Goal: Communication & Community: Answer question/provide support

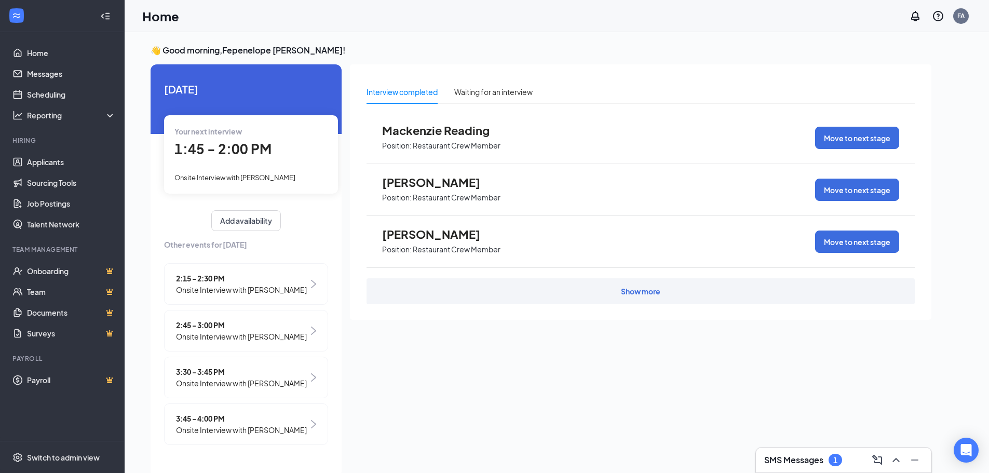
click at [619, 297] on div "Show more" at bounding box center [640, 291] width 548 height 26
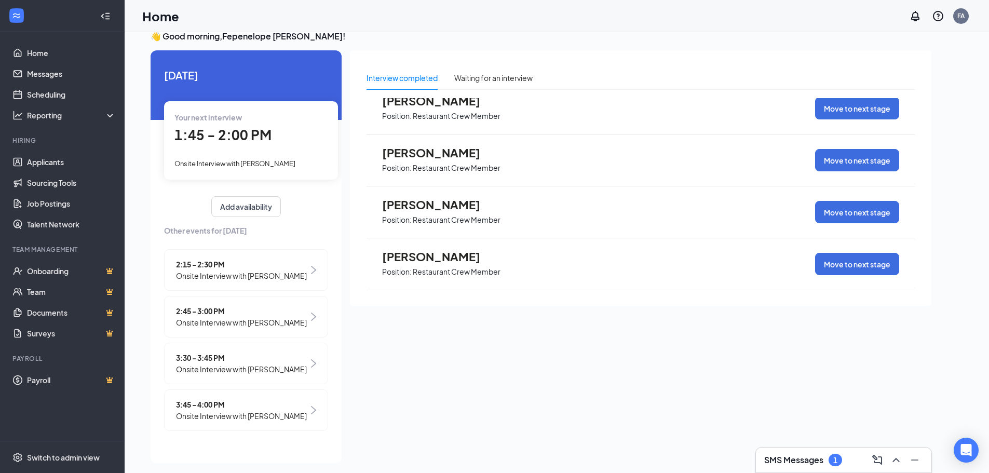
scroll to position [22, 0]
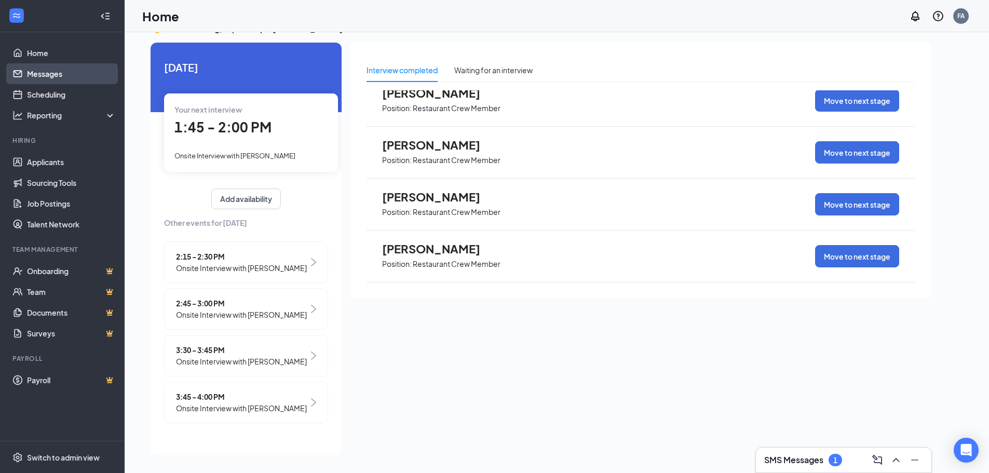
click at [66, 77] on link "Messages" at bounding box center [71, 73] width 89 height 21
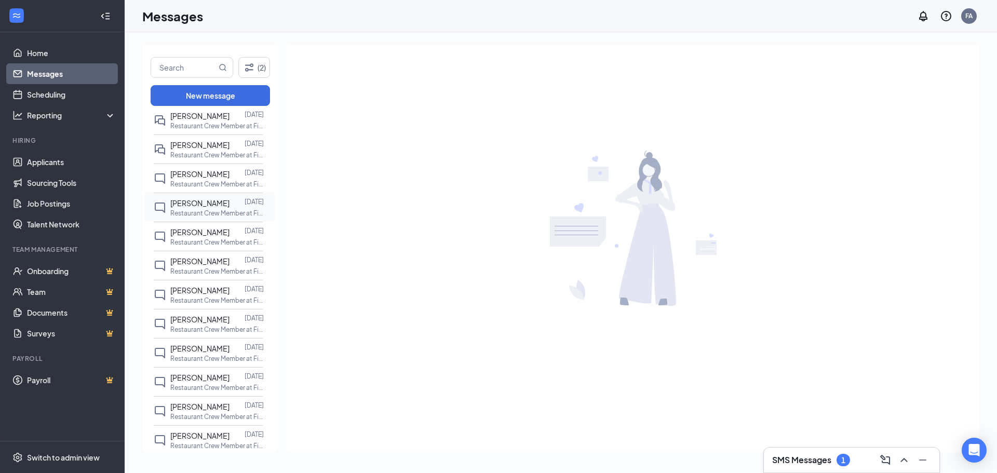
scroll to position [156, 0]
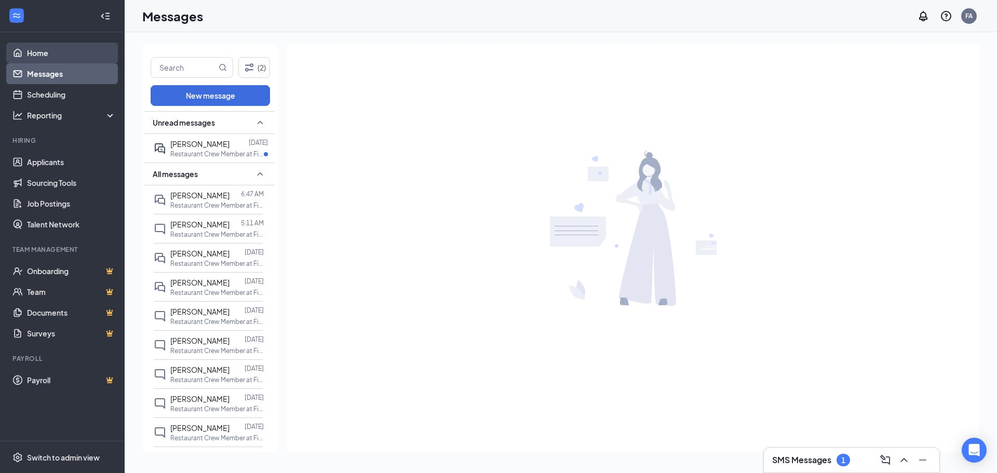
click at [37, 52] on link "Home" at bounding box center [71, 53] width 89 height 21
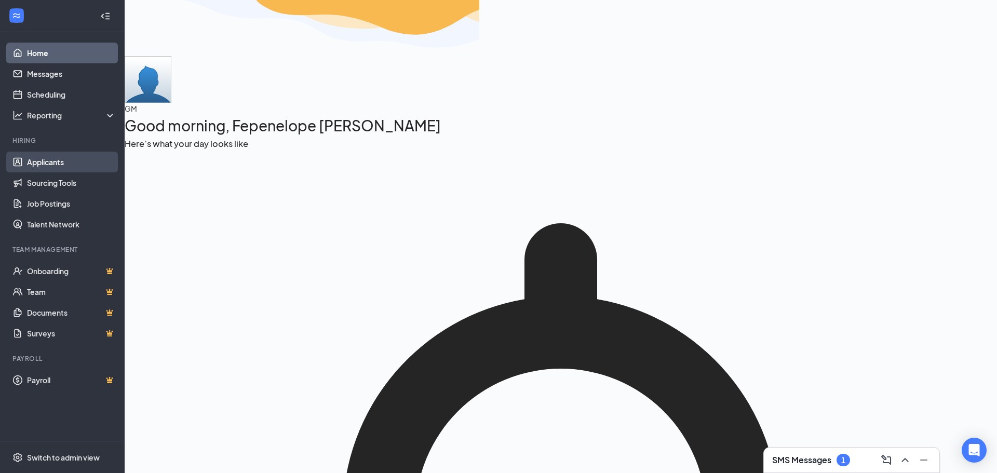
click at [67, 159] on link "Applicants" at bounding box center [71, 162] width 89 height 21
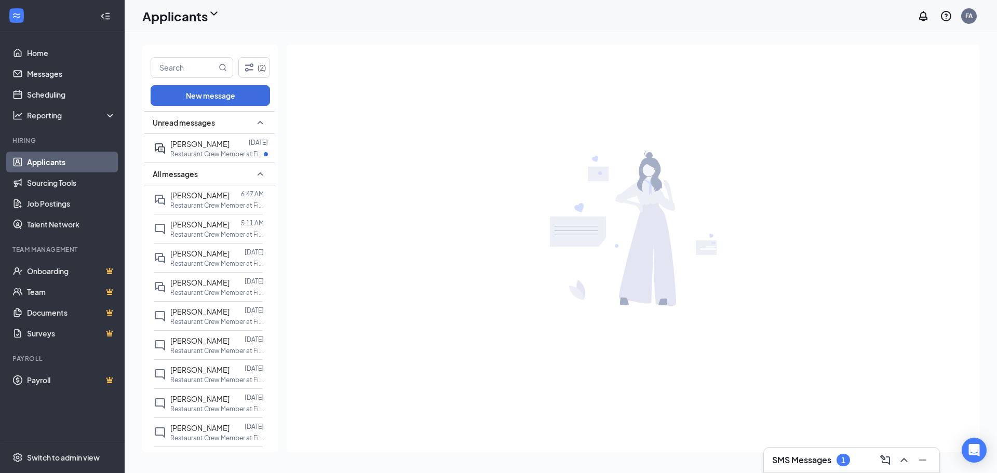
click at [209, 16] on div "Applicants" at bounding box center [181, 16] width 78 height 18
click at [177, 45] on link "Applicants" at bounding box center [183, 39] width 70 height 10
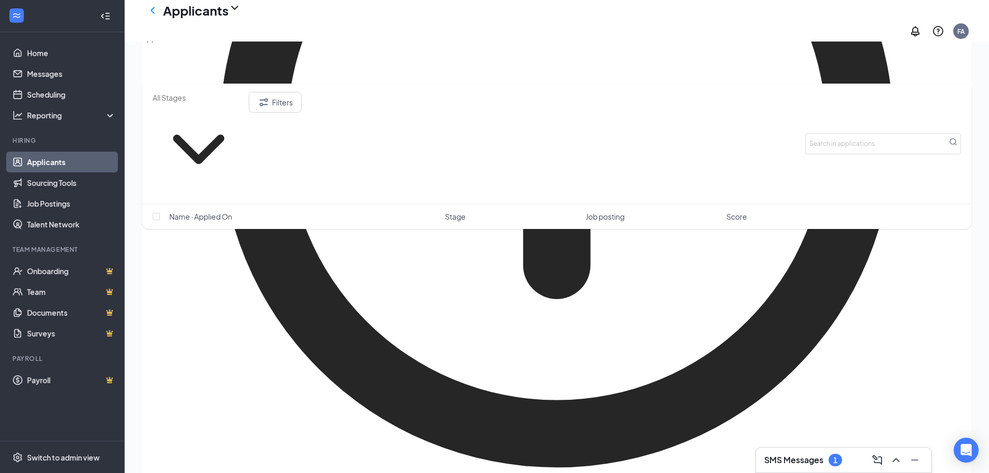
scroll to position [986, 0]
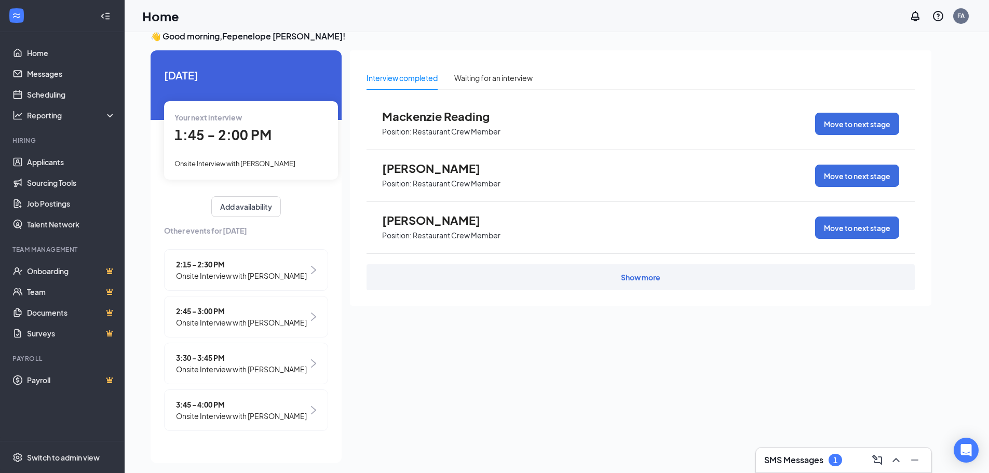
scroll to position [22, 0]
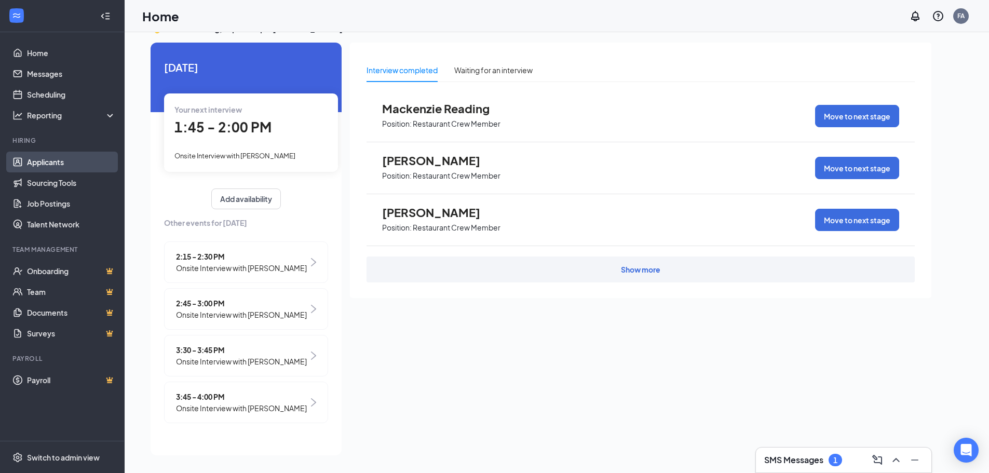
click at [52, 164] on link "Applicants" at bounding box center [71, 162] width 89 height 21
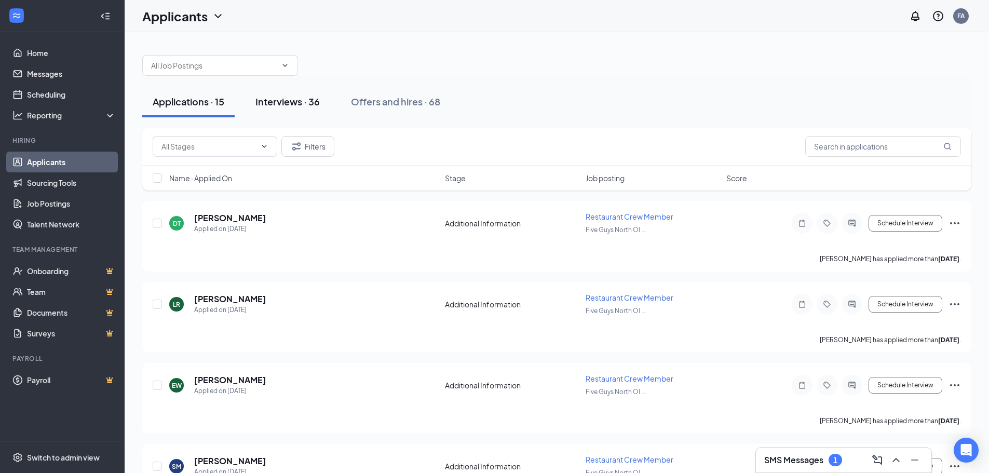
click at [307, 101] on div "Interviews · 36" at bounding box center [287, 101] width 64 height 13
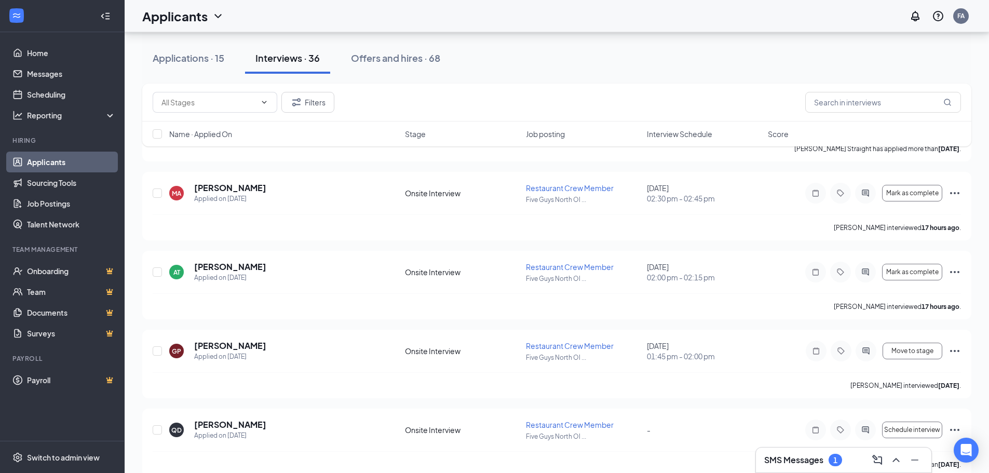
scroll to position [1713, 0]
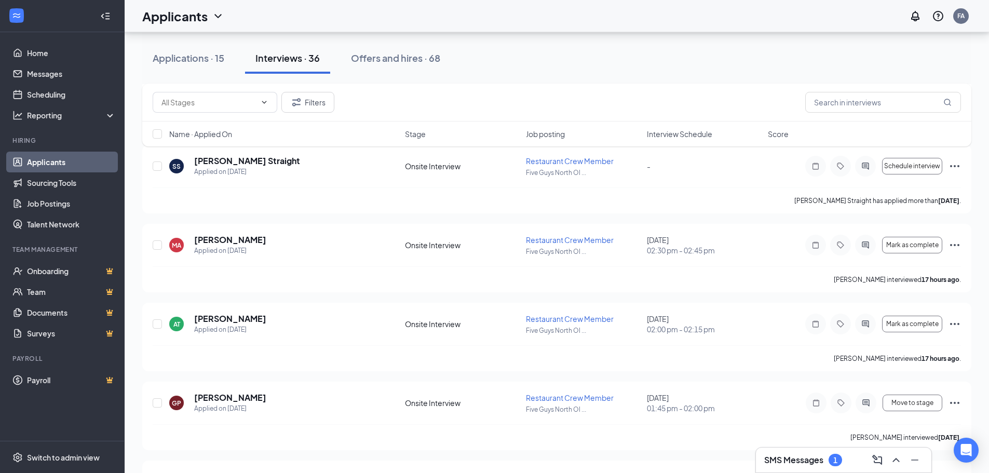
click at [599, 65] on div "Applications · 15 Interviews · 36 Offers and hires · 68" at bounding box center [556, 58] width 829 height 31
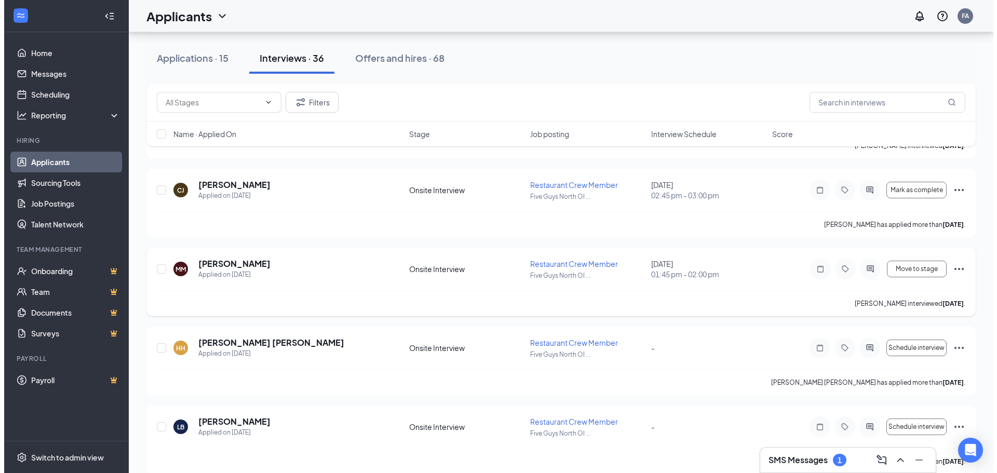
scroll to position [882, 0]
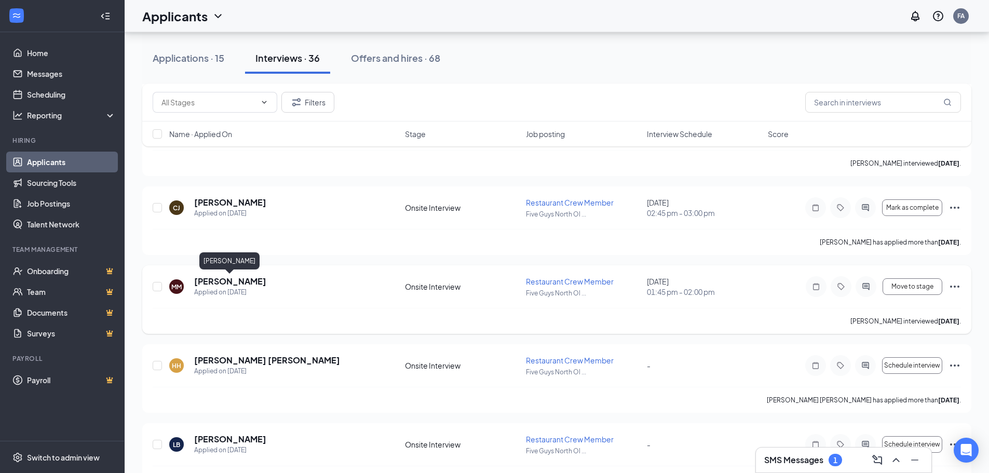
click at [238, 280] on h5 "[PERSON_NAME]" at bounding box center [230, 281] width 72 height 11
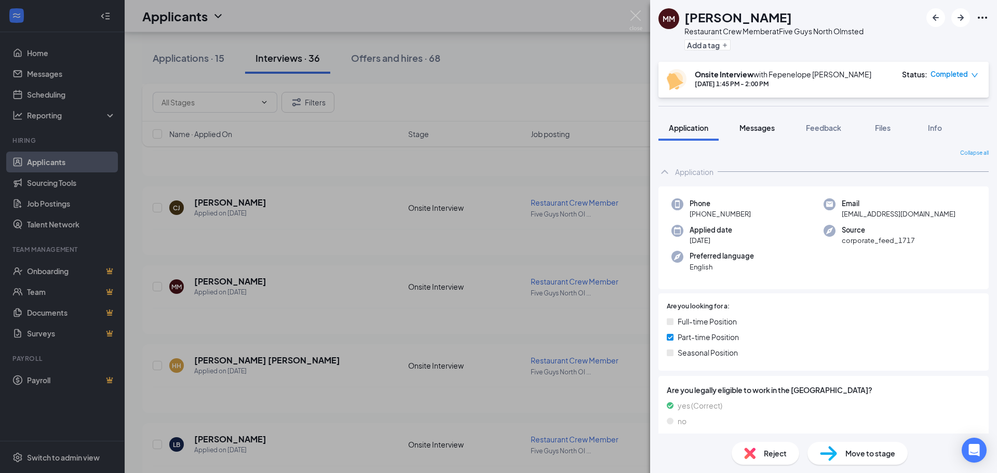
click at [770, 138] on button "Messages" at bounding box center [757, 128] width 56 height 26
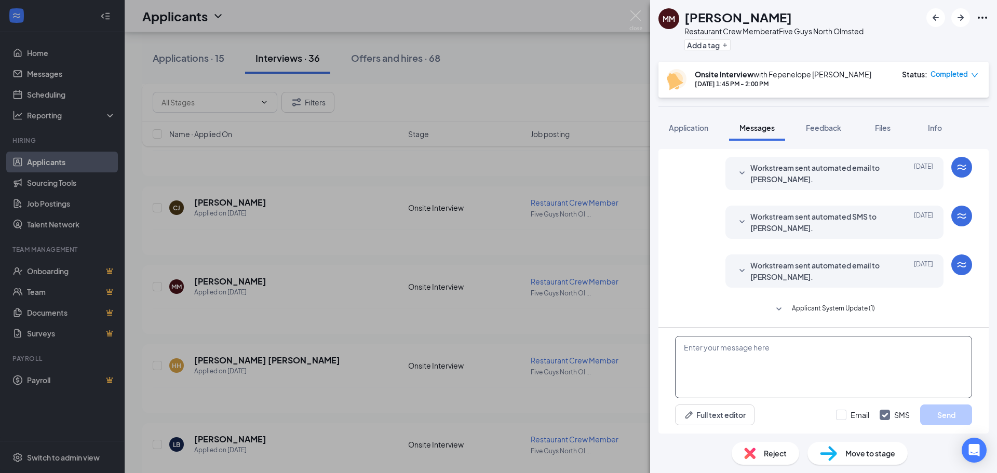
scroll to position [306, 0]
click at [788, 360] on textarea at bounding box center [823, 367] width 297 height 62
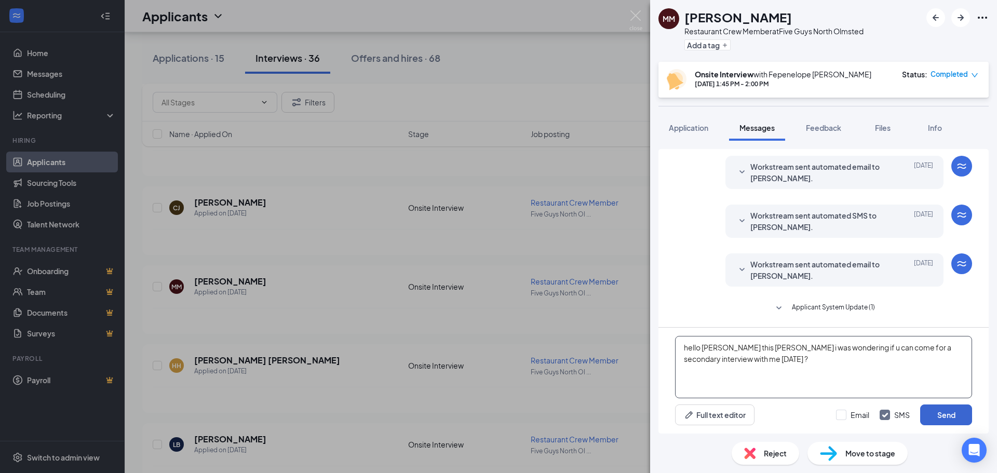
type textarea "hello [PERSON_NAME] this [PERSON_NAME] i was wondering if u can come for a seco…"
click at [935, 420] on button "Send" at bounding box center [946, 414] width 52 height 21
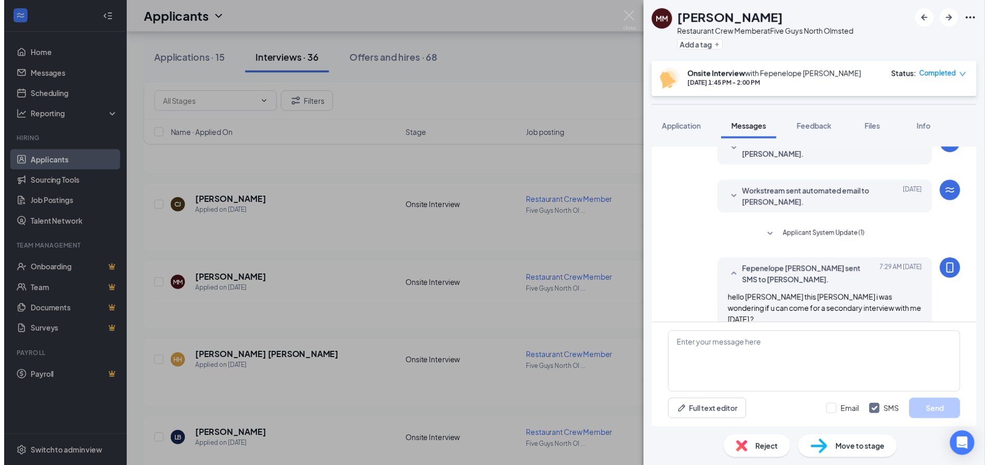
scroll to position [384, 0]
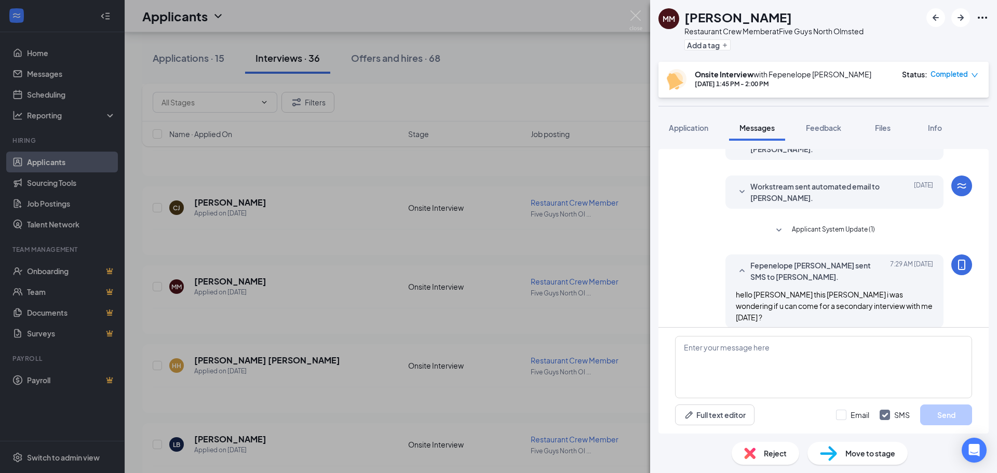
click at [620, 67] on div "MM [PERSON_NAME] Restaurant Crew Member at Five Guys North Olmsted Add a tag On…" at bounding box center [498, 236] width 997 height 473
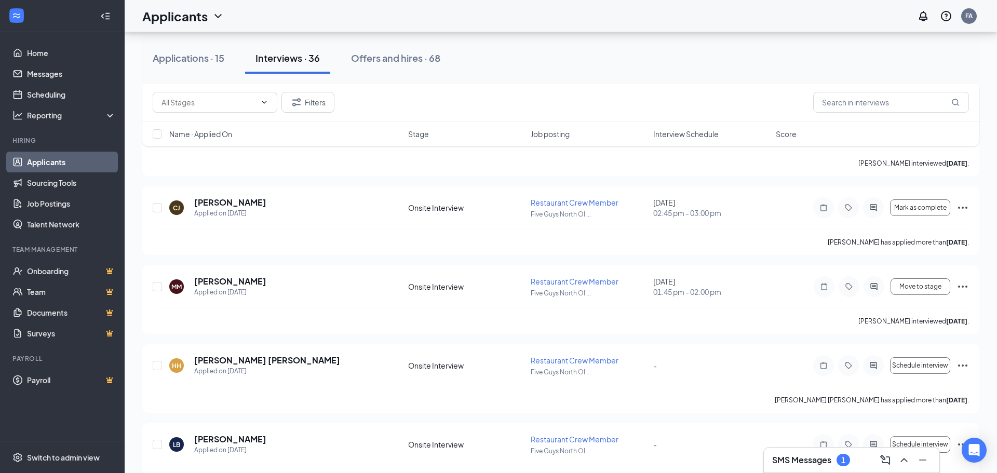
click at [634, 16] on div "Applicants FA" at bounding box center [561, 16] width 872 height 32
